Goal: Information Seeking & Learning: Learn about a topic

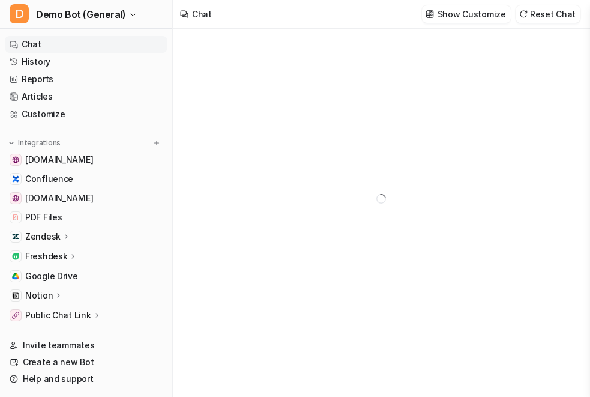
type textarea "**********"
click at [135, 74] on link "Reports" at bounding box center [86, 79] width 163 height 17
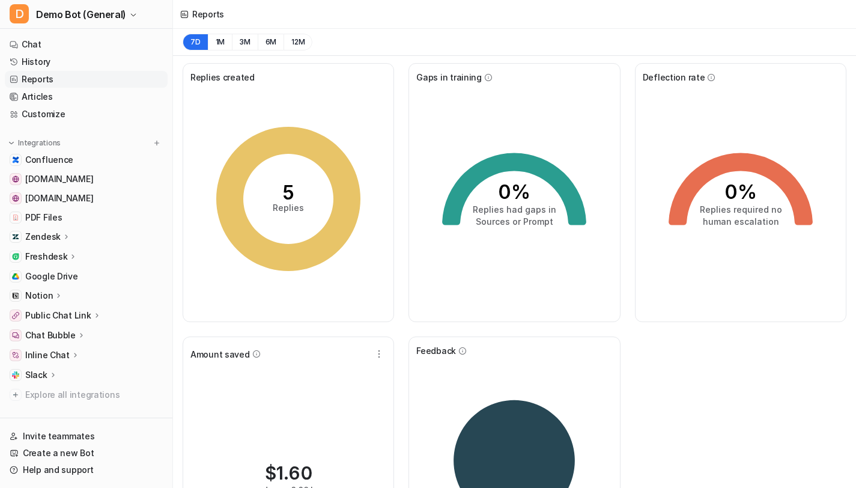
click at [60, 330] on p "Chat Bubble" at bounding box center [50, 335] width 50 height 12
click at [58, 396] on p "Inline Chat" at bounding box center [47, 407] width 44 height 12
click at [74, 320] on p "Public Chat Link" at bounding box center [58, 315] width 66 height 12
click at [66, 348] on p "Configuration" at bounding box center [63, 350] width 57 height 12
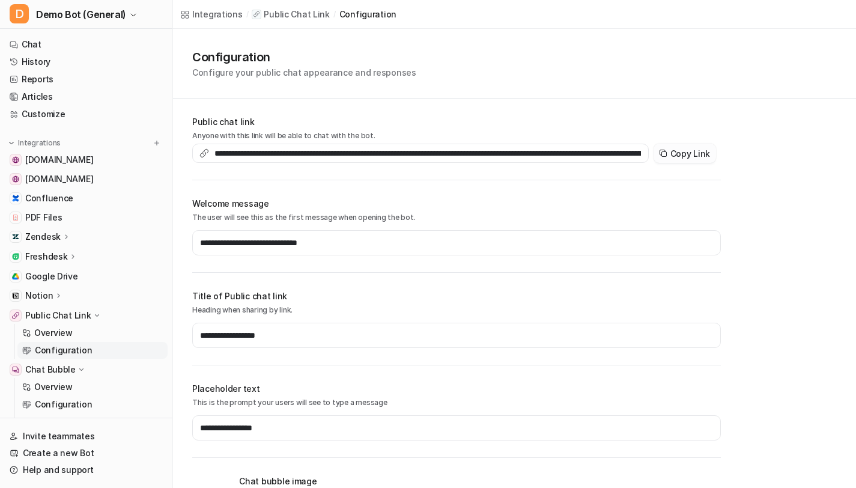
click at [590, 153] on icon at bounding box center [663, 153] width 10 height 10
click at [50, 77] on link "Reports" at bounding box center [86, 79] width 163 height 17
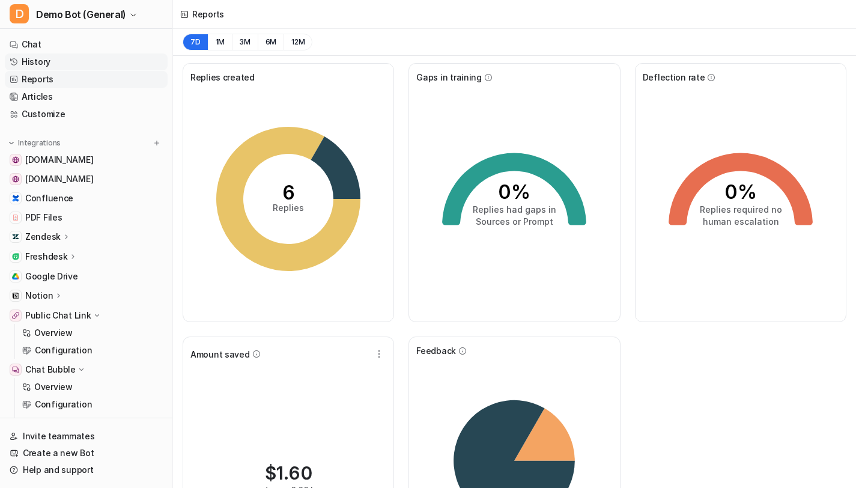
click at [115, 61] on link "History" at bounding box center [86, 61] width 163 height 17
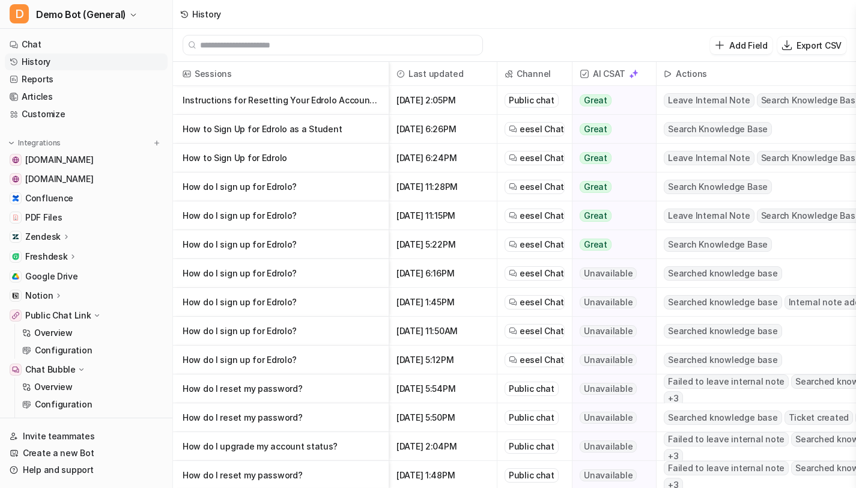
click at [312, 95] on p "Instructions for Resetting Your Edrolo Account Password" at bounding box center [281, 100] width 196 height 29
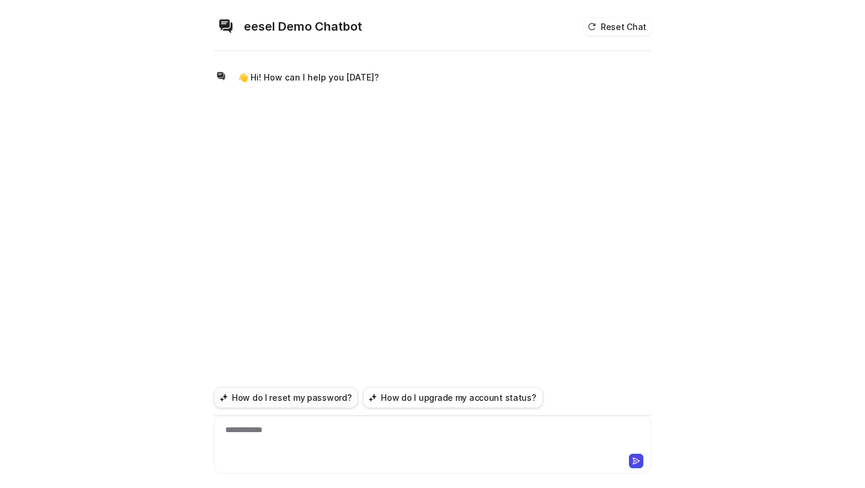
click at [320, 400] on button "How do I reset my password?" at bounding box center [286, 397] width 144 height 21
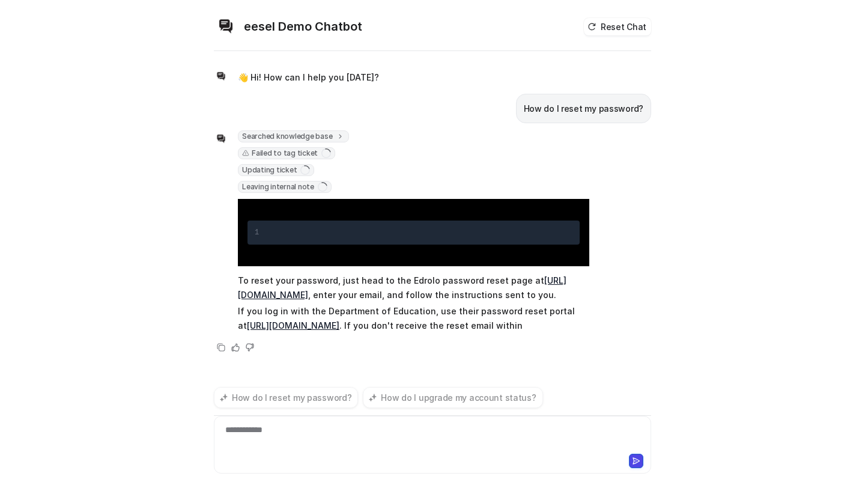
scroll to position [25, 0]
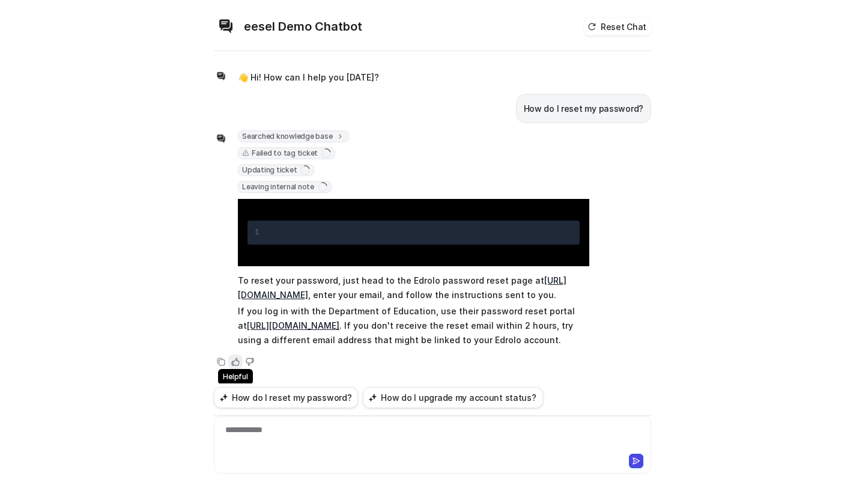
click at [232, 366] on icon at bounding box center [235, 361] width 8 height 8
click at [252, 364] on div "Copy Helpful Not helpful" at bounding box center [401, 361] width 375 height 14
click at [248, 364] on icon at bounding box center [249, 361] width 7 height 7
click at [599, 18] on button "Reset Chat" at bounding box center [617, 26] width 67 height 17
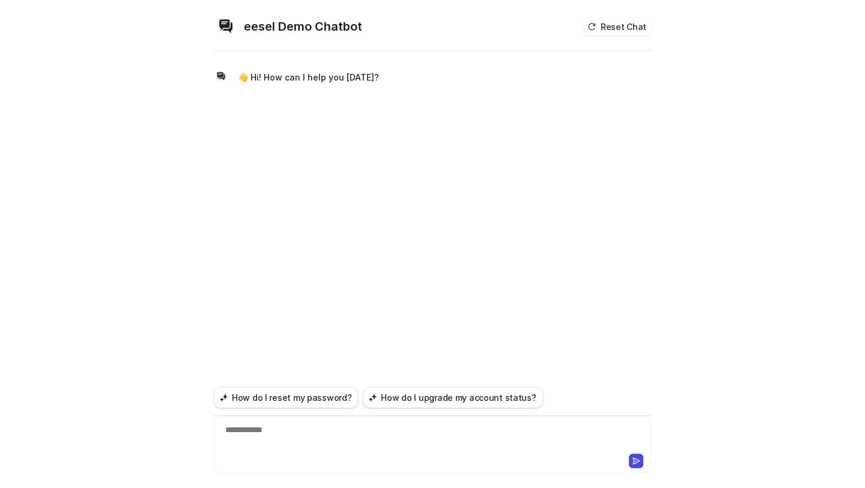
scroll to position [0, 0]
click at [405, 397] on button "How do I upgrade my account status?" at bounding box center [453, 397] width 180 height 21
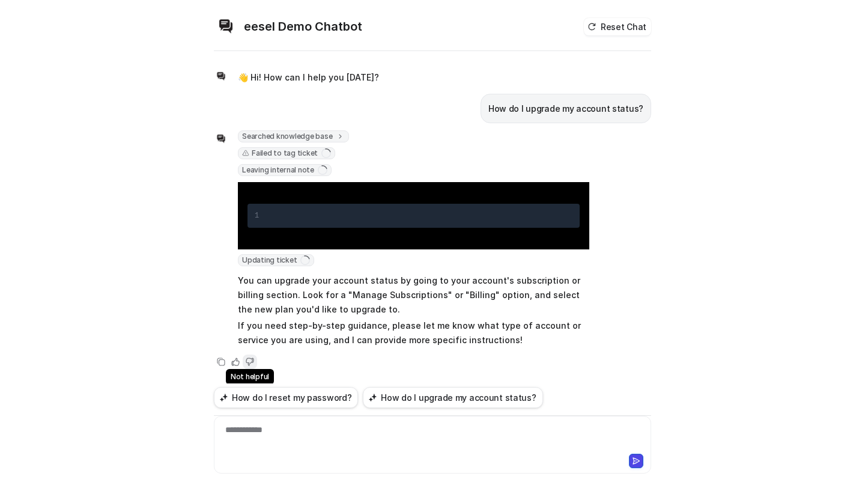
click at [253, 357] on icon at bounding box center [250, 361] width 8 height 8
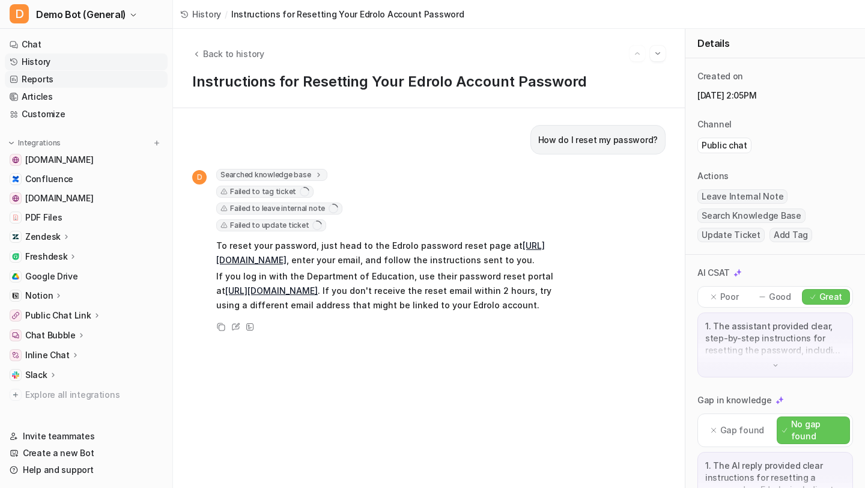
click at [27, 83] on link "Reports" at bounding box center [86, 79] width 163 height 17
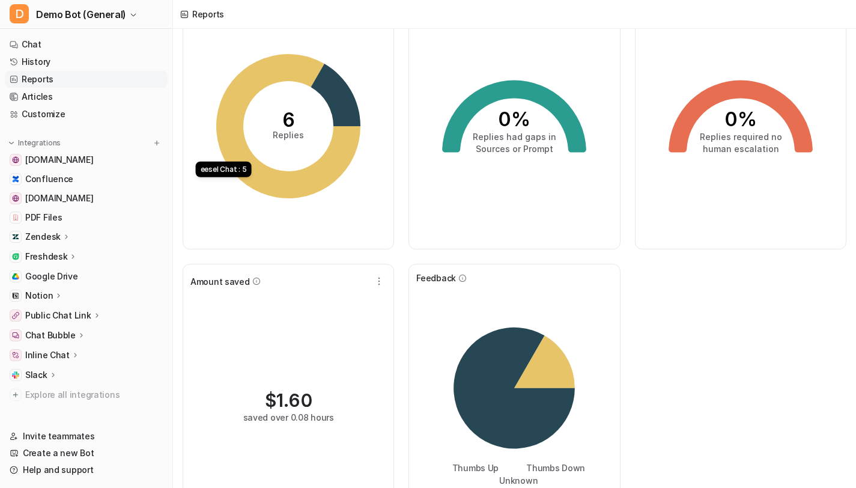
scroll to position [78, 0]
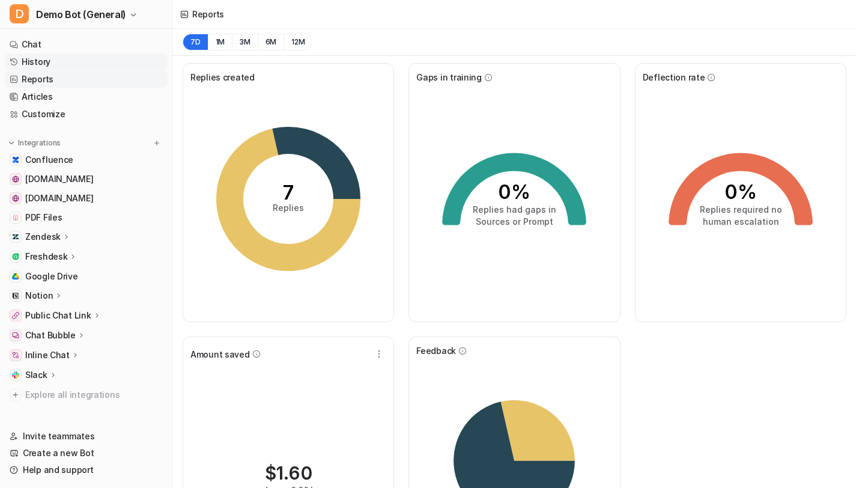
click at [90, 57] on link "History" at bounding box center [86, 61] width 163 height 17
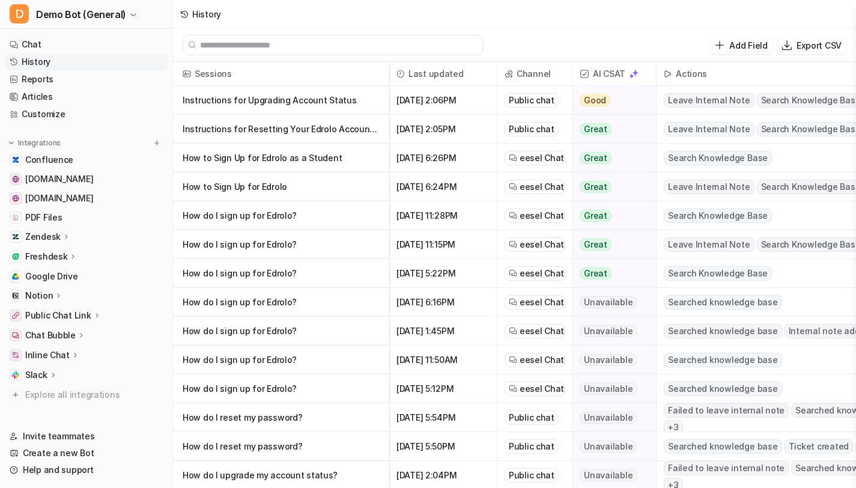
click at [308, 104] on p "Instructions for Upgrading Account Status" at bounding box center [281, 100] width 196 height 29
